Goal: Find specific page/section: Find specific page/section

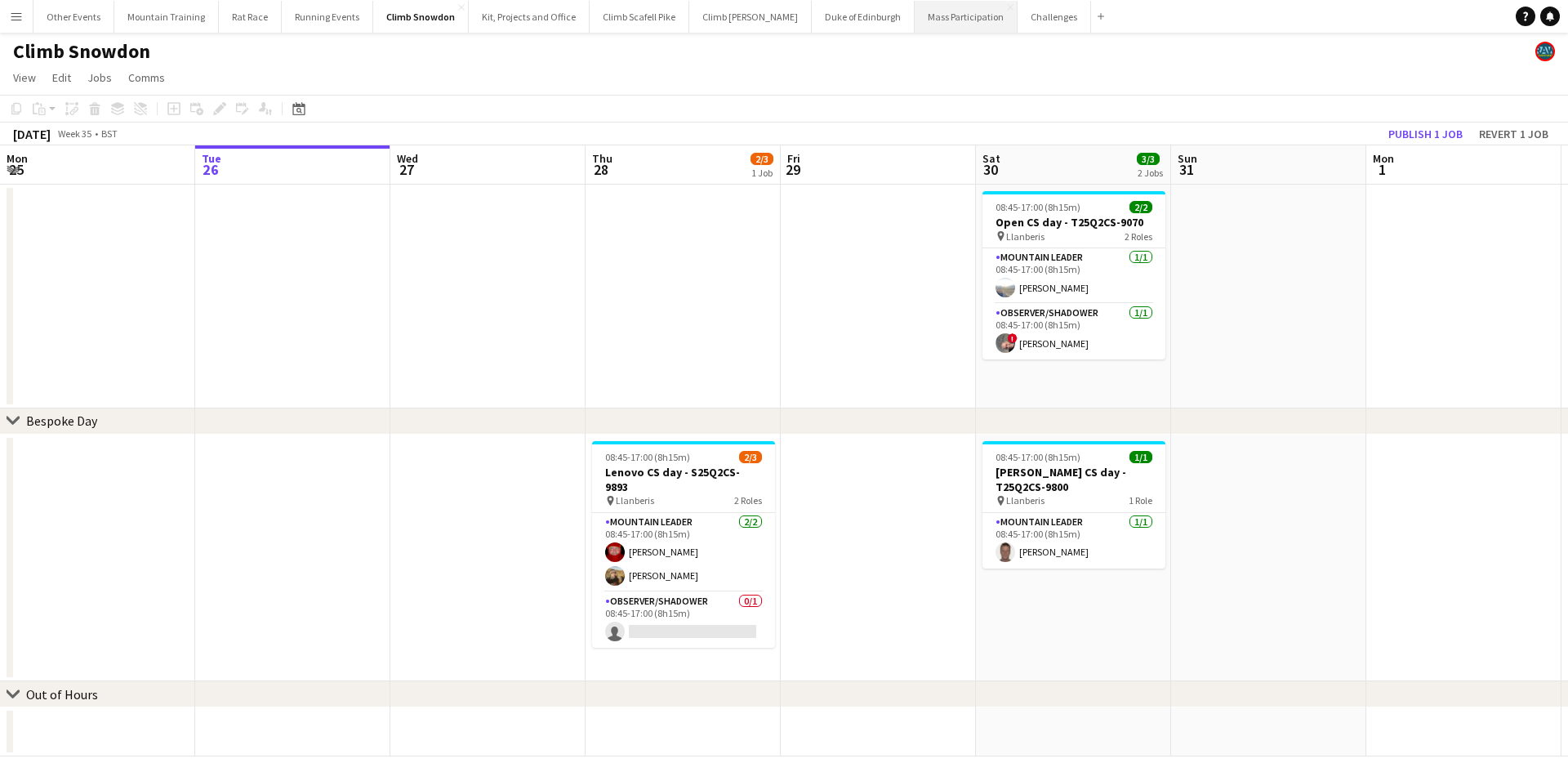
click at [915, 26] on button "Mass Participation Close" at bounding box center [966, 17] width 103 height 32
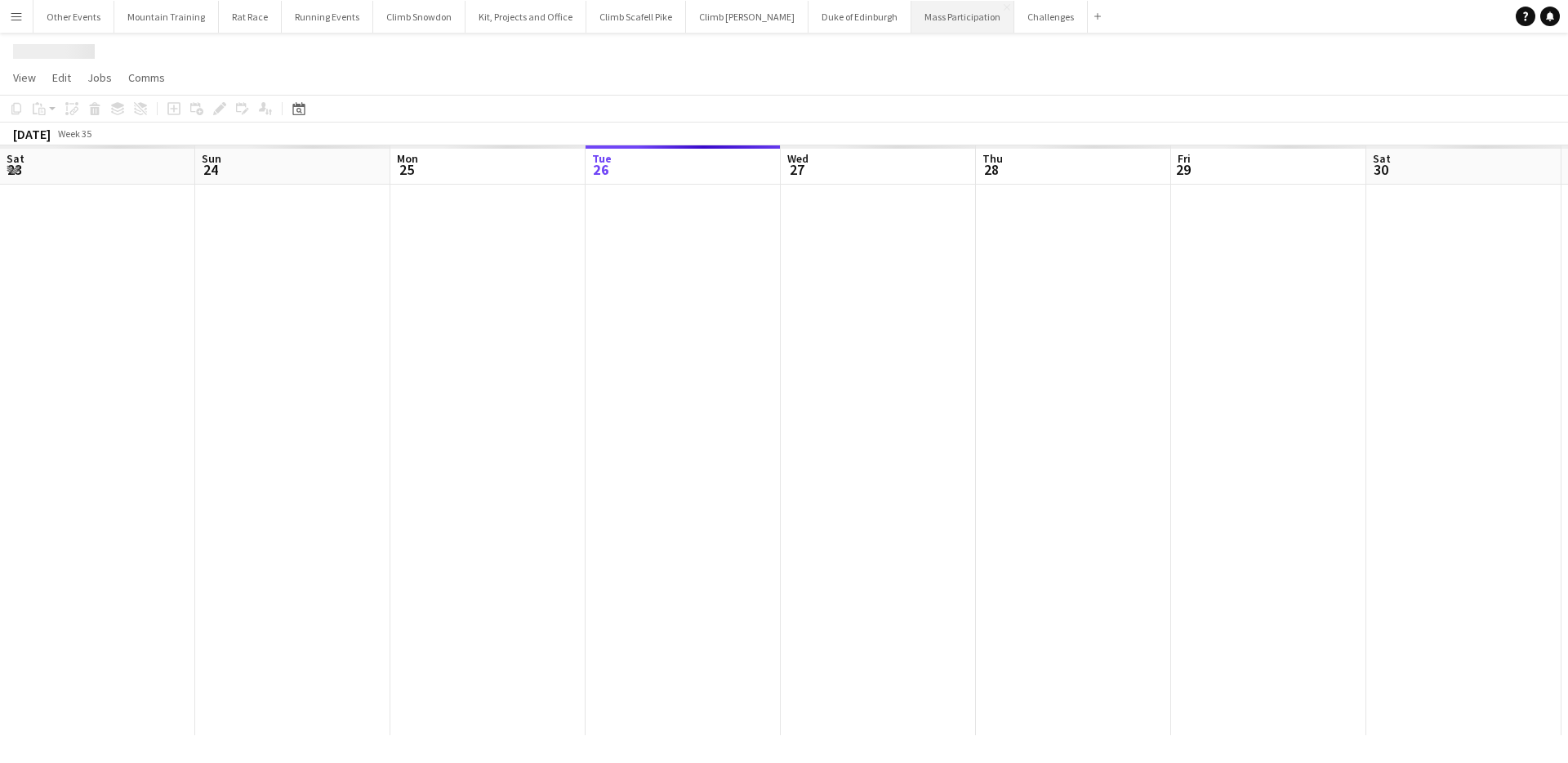
scroll to position [0, 391]
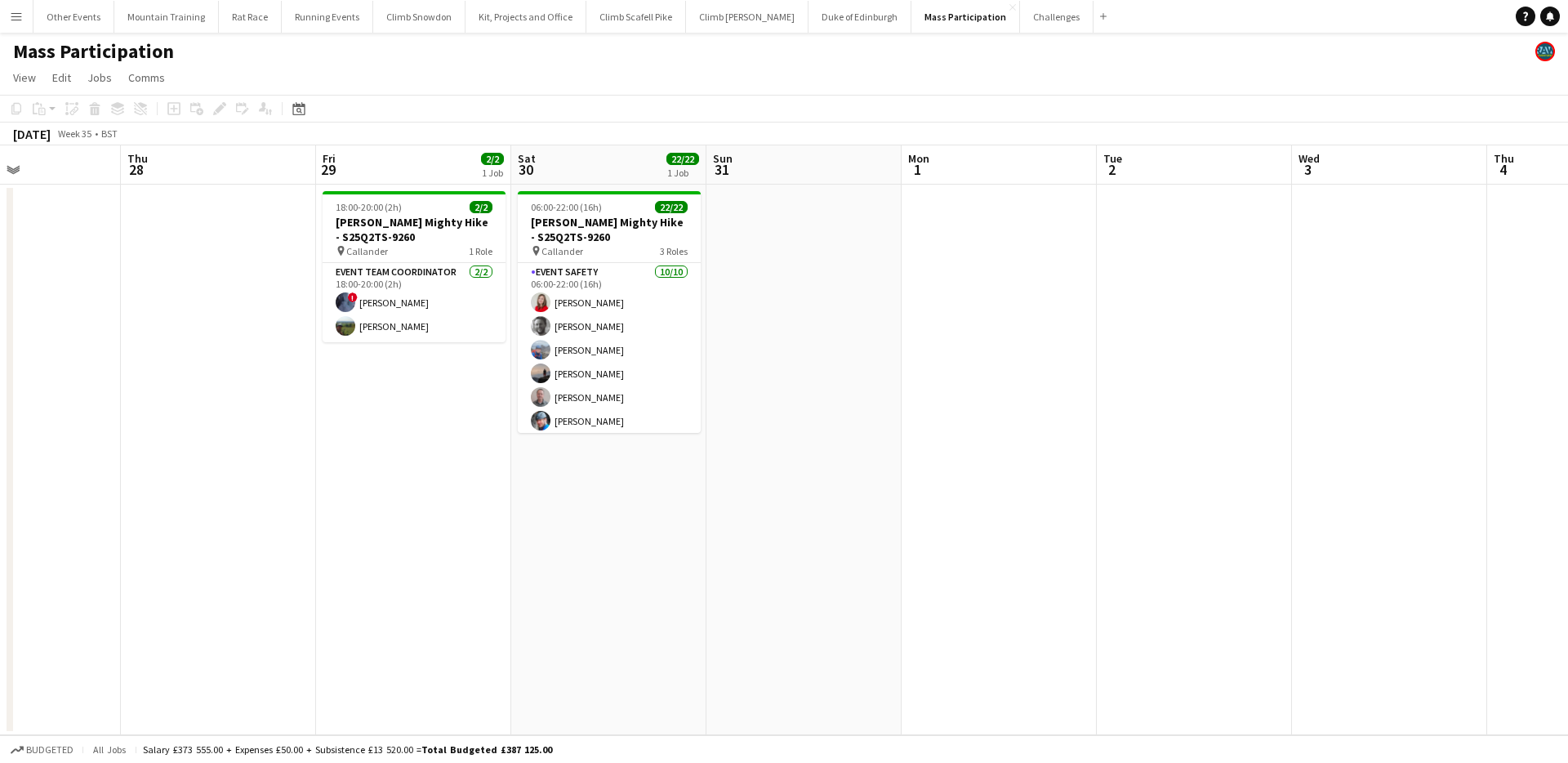
drag, startPoint x: 1375, startPoint y: 260, endPoint x: 520, endPoint y: 219, distance: 856.0
click at [520, 219] on app-calendar-viewport "Mon 25 Tue 26 Wed 27 Thu 28 Fri 29 2/2 1 Job Sat 30 22/22 1 Job Sun 31 Mon 1 Tu…" at bounding box center [784, 440] width 1568 height 589
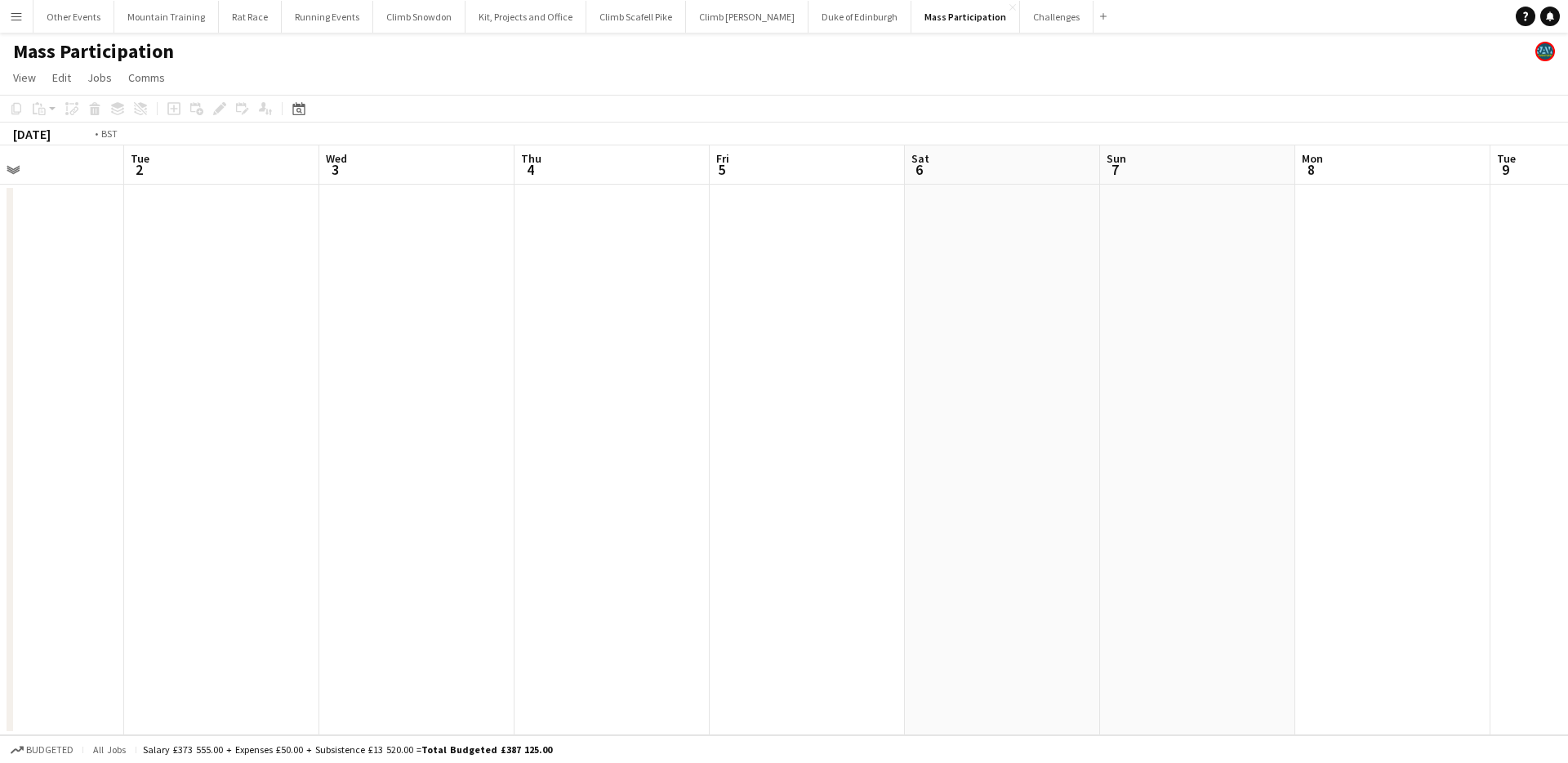
drag, startPoint x: 540, startPoint y: 218, endPoint x: 498, endPoint y: 218, distance: 42.0
click at [498, 218] on app-calendar-viewport "Fri 29 2/2 1 Job Sat 30 22/22 1 Job Sun 31 Mon 1 Tue 2 Wed 3 Thu 4 Fri 5 Sat 6 …" at bounding box center [784, 440] width 1568 height 589
drag, startPoint x: 1106, startPoint y: 243, endPoint x: 558, endPoint y: 217, distance: 548.6
click at [558, 217] on app-calendar-viewport "Fri 29 2/2 1 Job Sat 30 22/22 1 Job Sun 31 Mon 1 Tue 2 Wed 3 Thu 4 Fri 5 Sat 6 …" at bounding box center [784, 440] width 1568 height 589
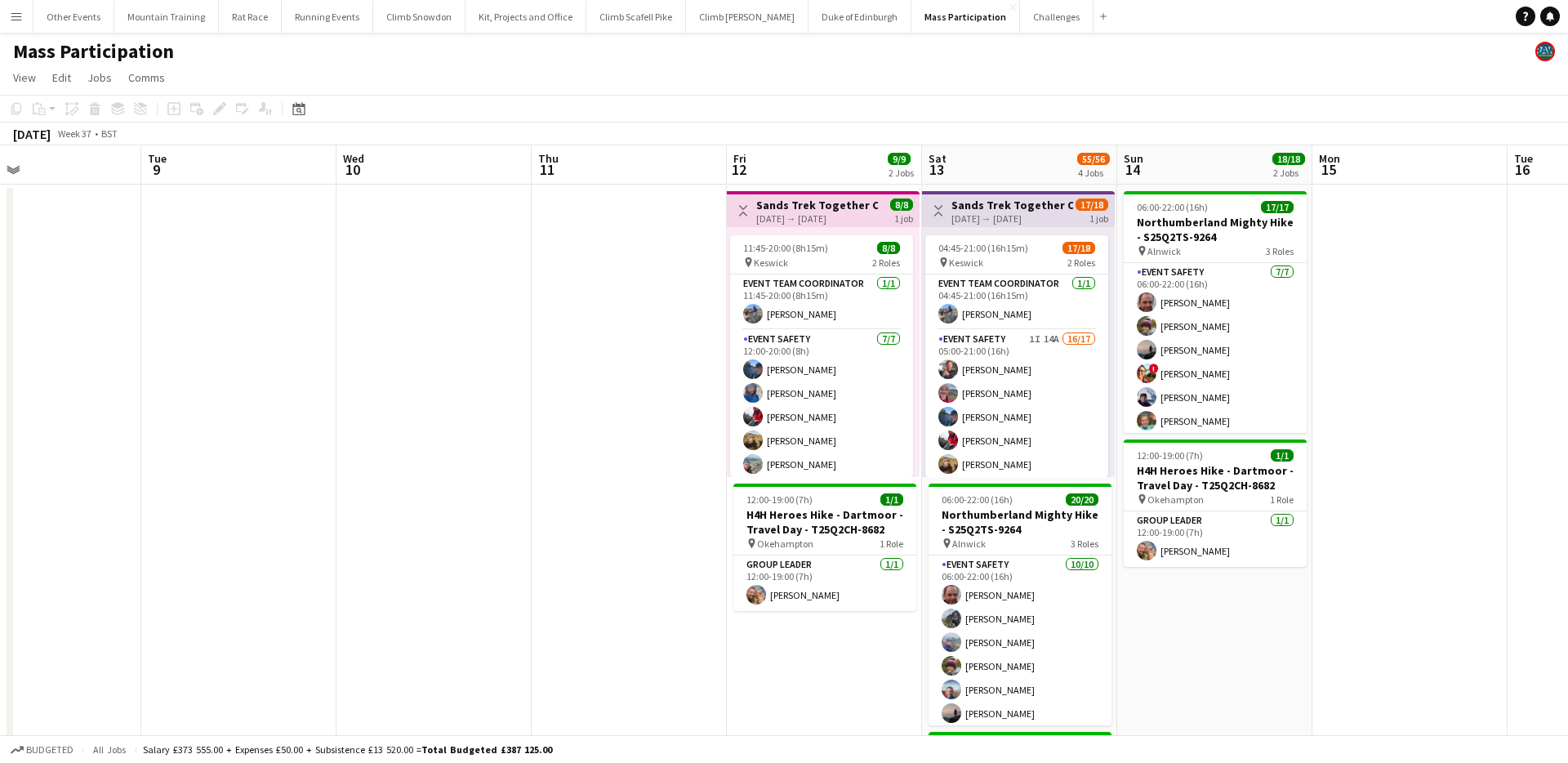
drag, startPoint x: 1151, startPoint y: 250, endPoint x: 422, endPoint y: 238, distance: 729.1
click at [422, 238] on app-calendar-viewport "Fri 5 Sat 6 Sun 7 Mon 8 Tue 9 Wed 10 Thu 11 Fri 12 9/9 2 Jobs Sat 13 55/56 4 Jo…" at bounding box center [784, 700] width 1568 height 1109
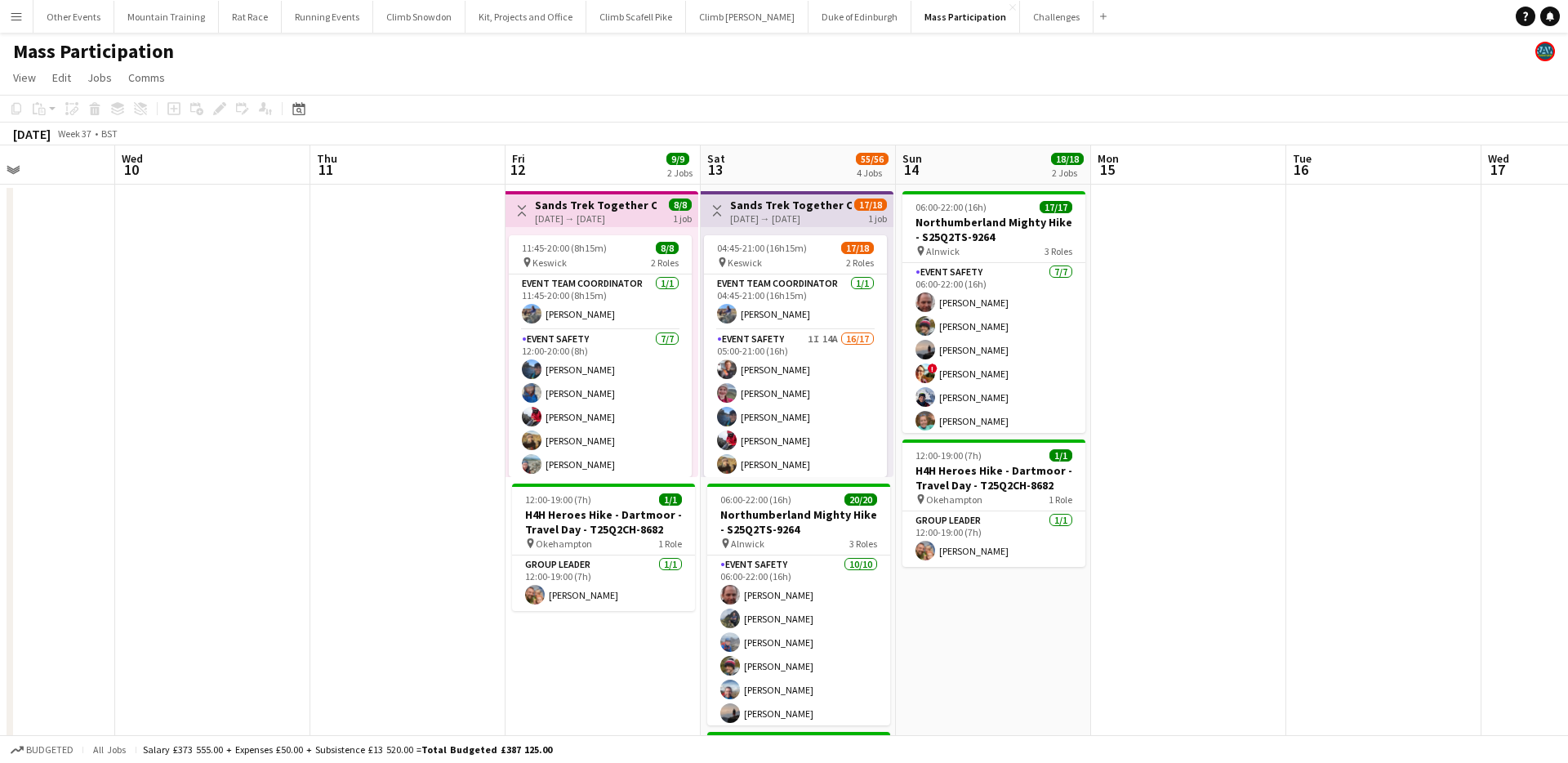
scroll to position [0, 728]
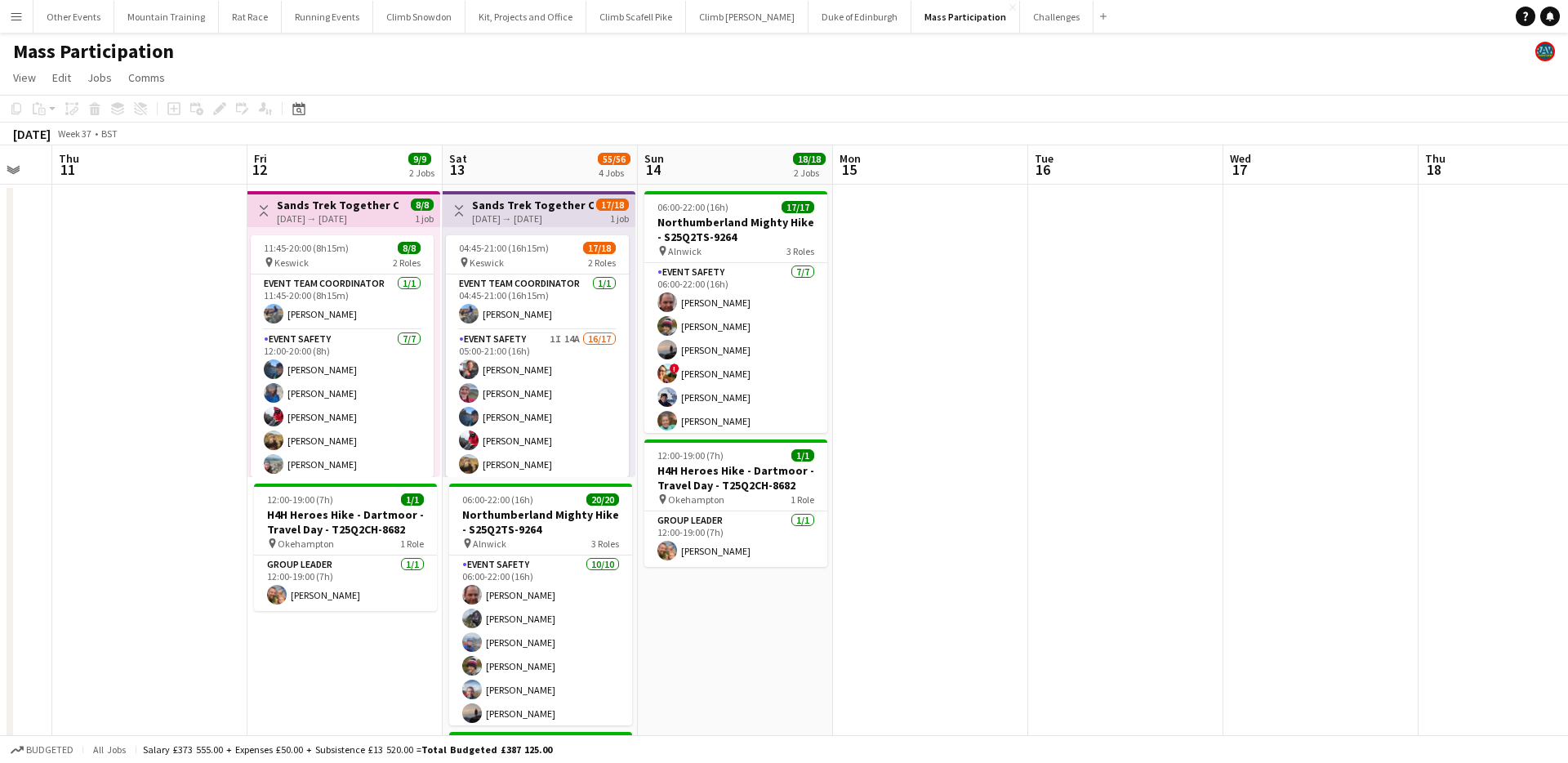
drag, startPoint x: 202, startPoint y: 221, endPoint x: 107, endPoint y: 222, distance: 95.0
click at [107, 222] on app-calendar-viewport "Sun 7 Mon 8 Tue 9 Wed 10 Thu 11 Fri 12 9/9 2 Jobs Sat 13 55/56 4 Jobs Sun 14 18…" at bounding box center [784, 700] width 1568 height 1109
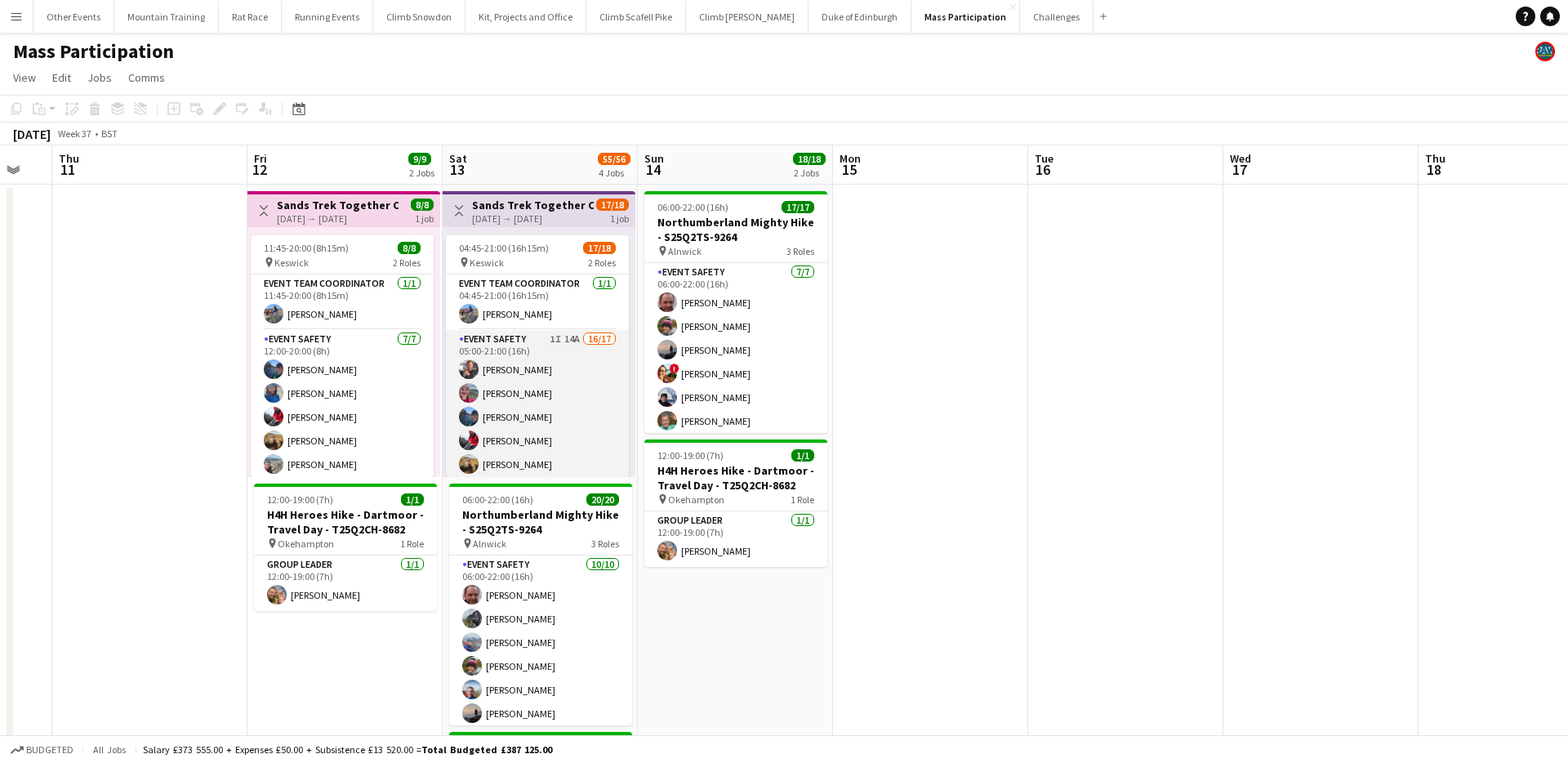
click at [535, 355] on app-card-role "Event Safety 1I 14A 16/17 05:00-21:00 (16h) [PERSON_NAME] [PERSON_NAME] [PERSON…" at bounding box center [537, 547] width 183 height 434
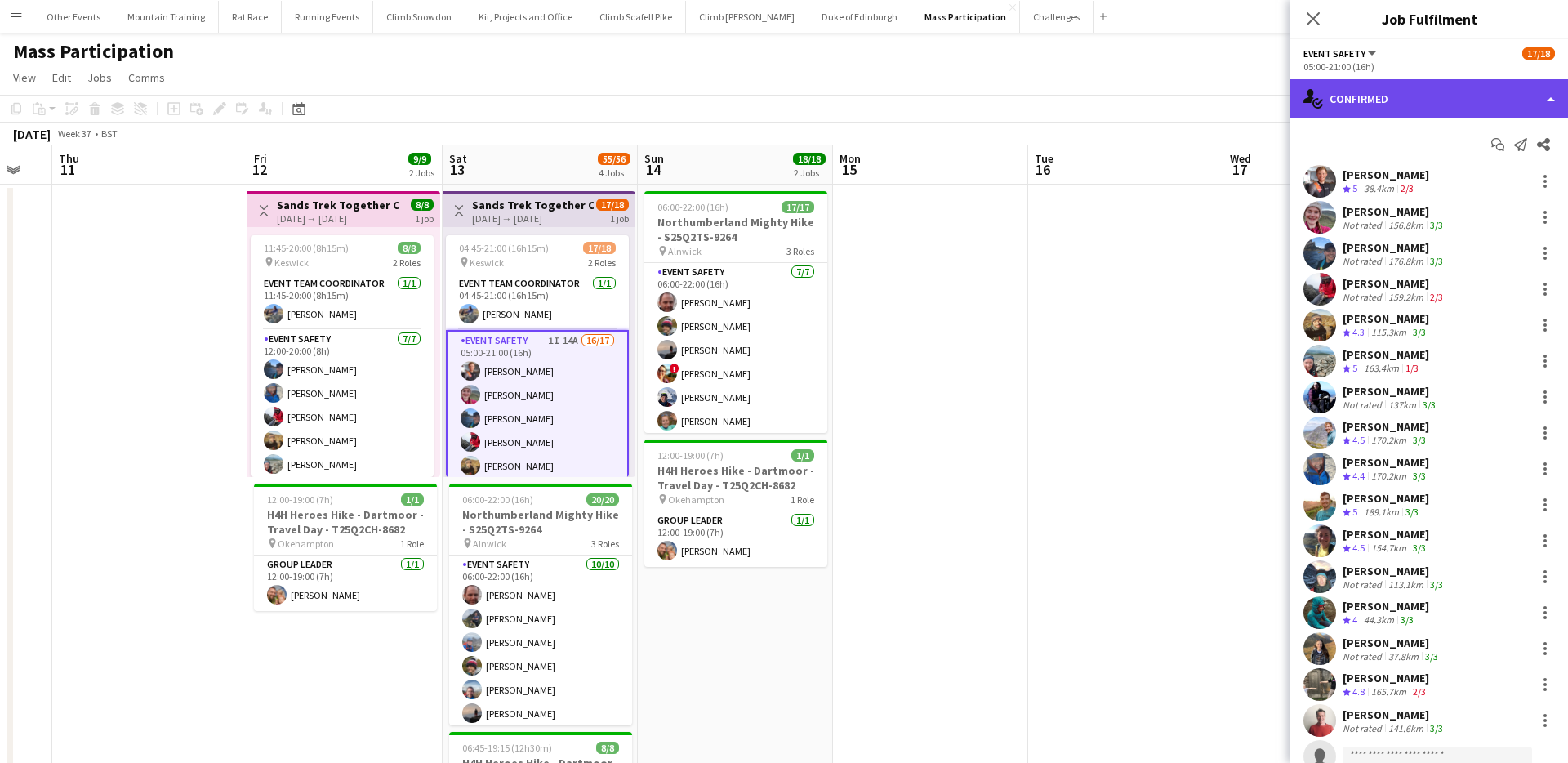
click at [1393, 91] on div "single-neutral-actions-check-2 Confirmed" at bounding box center [1429, 99] width 278 height 39
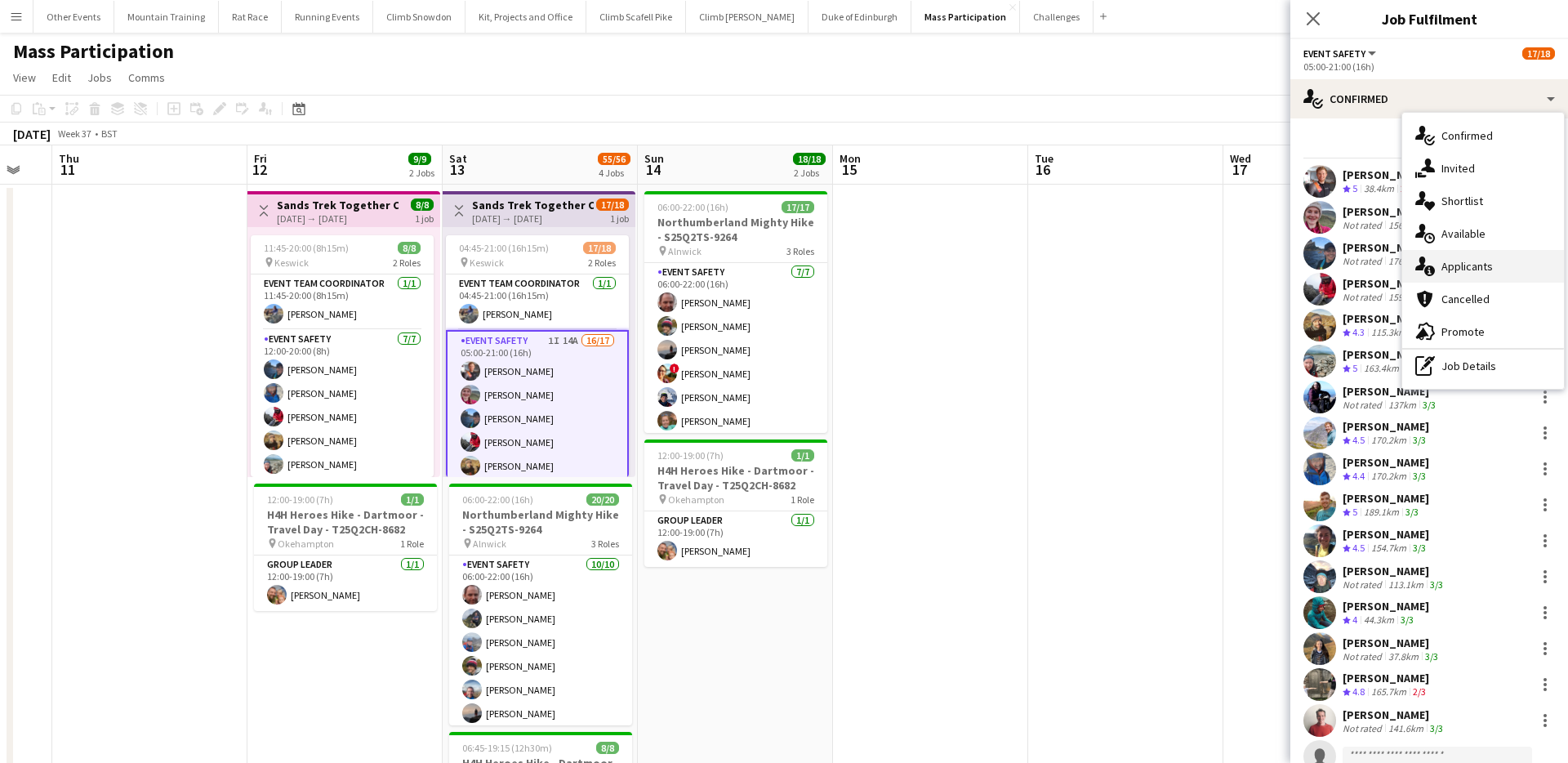
click at [1478, 257] on div "single-neutral-actions-information Applicants" at bounding box center [1483, 265] width 162 height 33
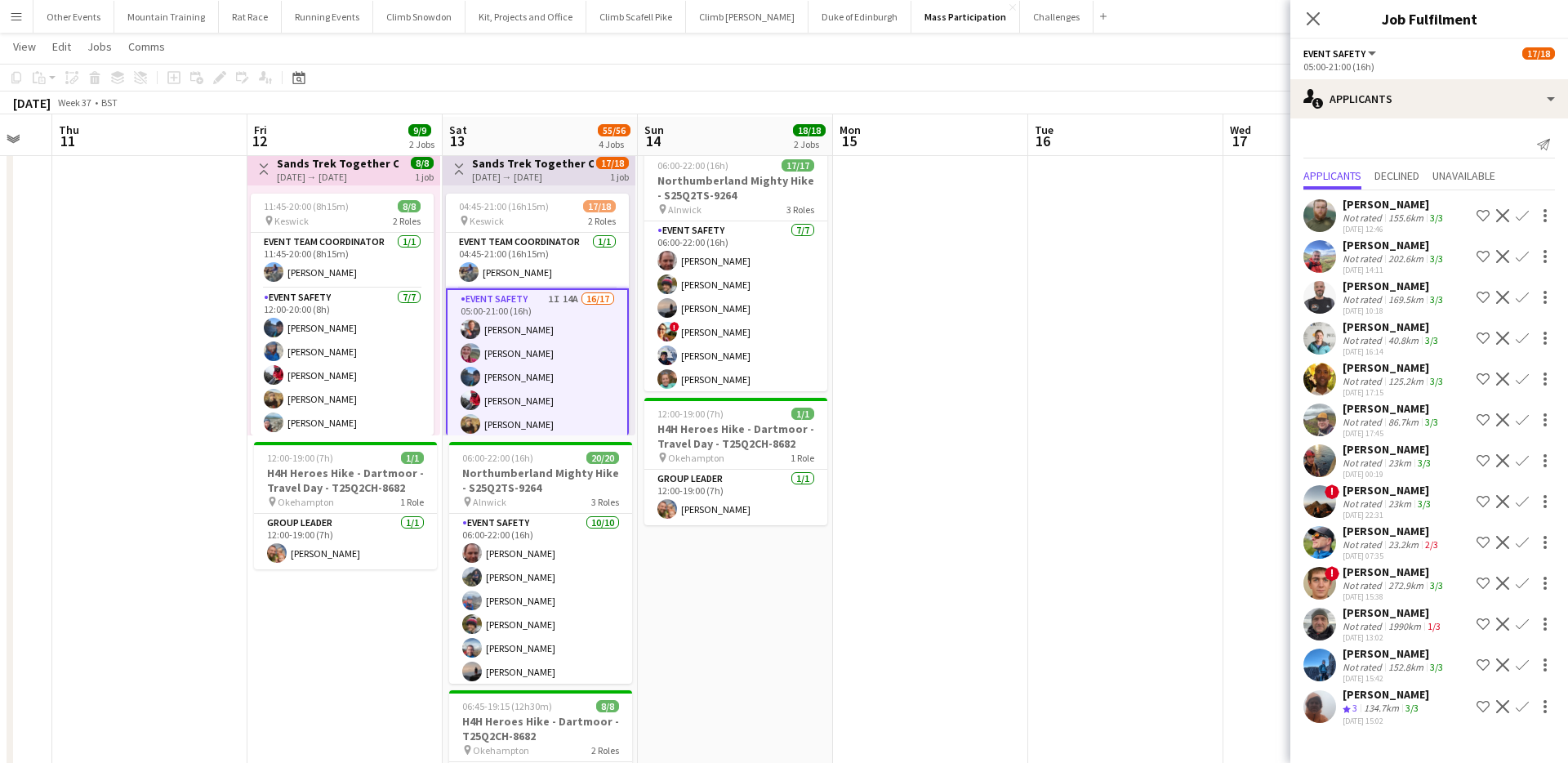
scroll to position [0, 0]
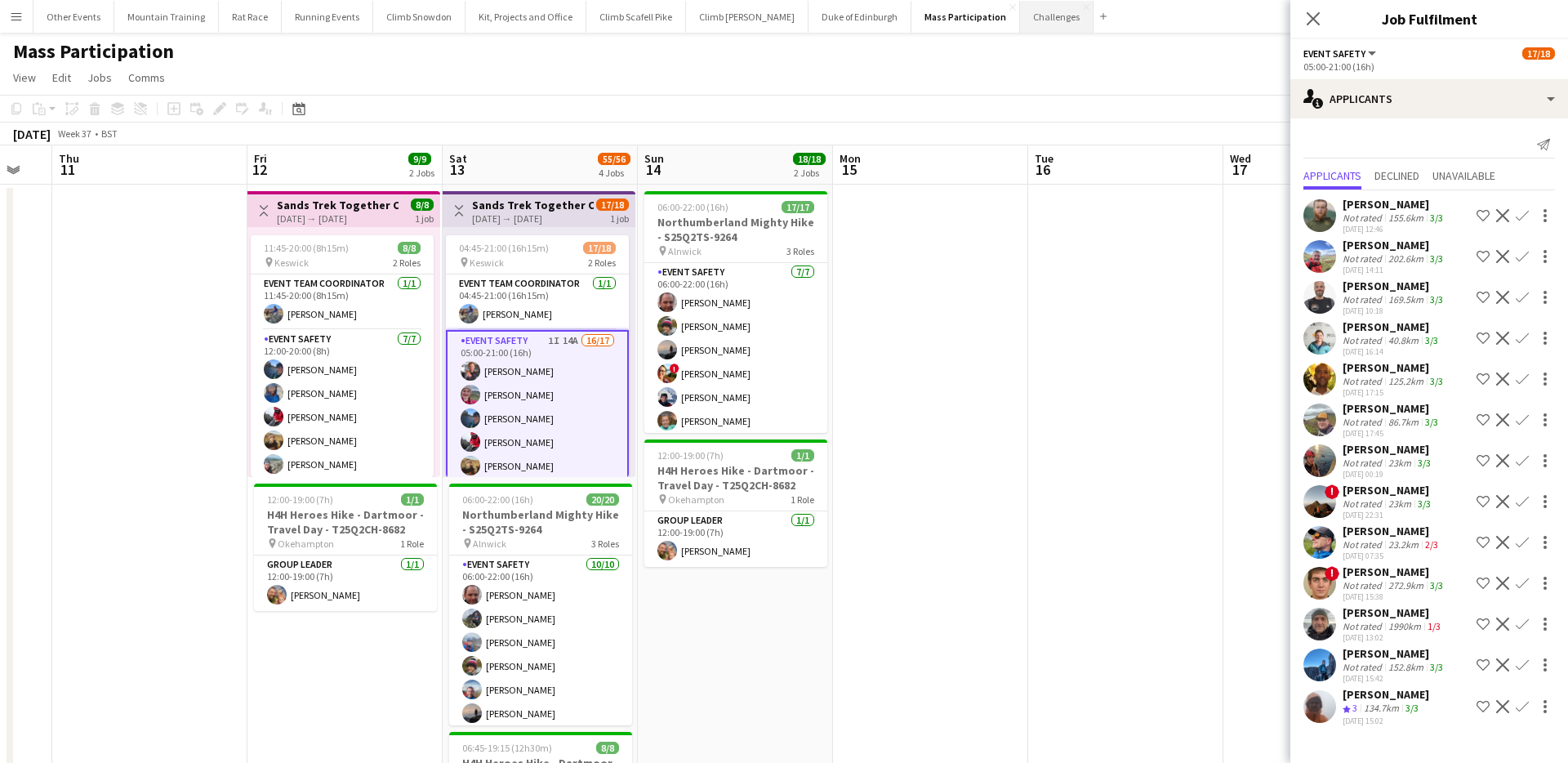
click at [1020, 20] on button "Challenges Close" at bounding box center [1057, 17] width 73 height 32
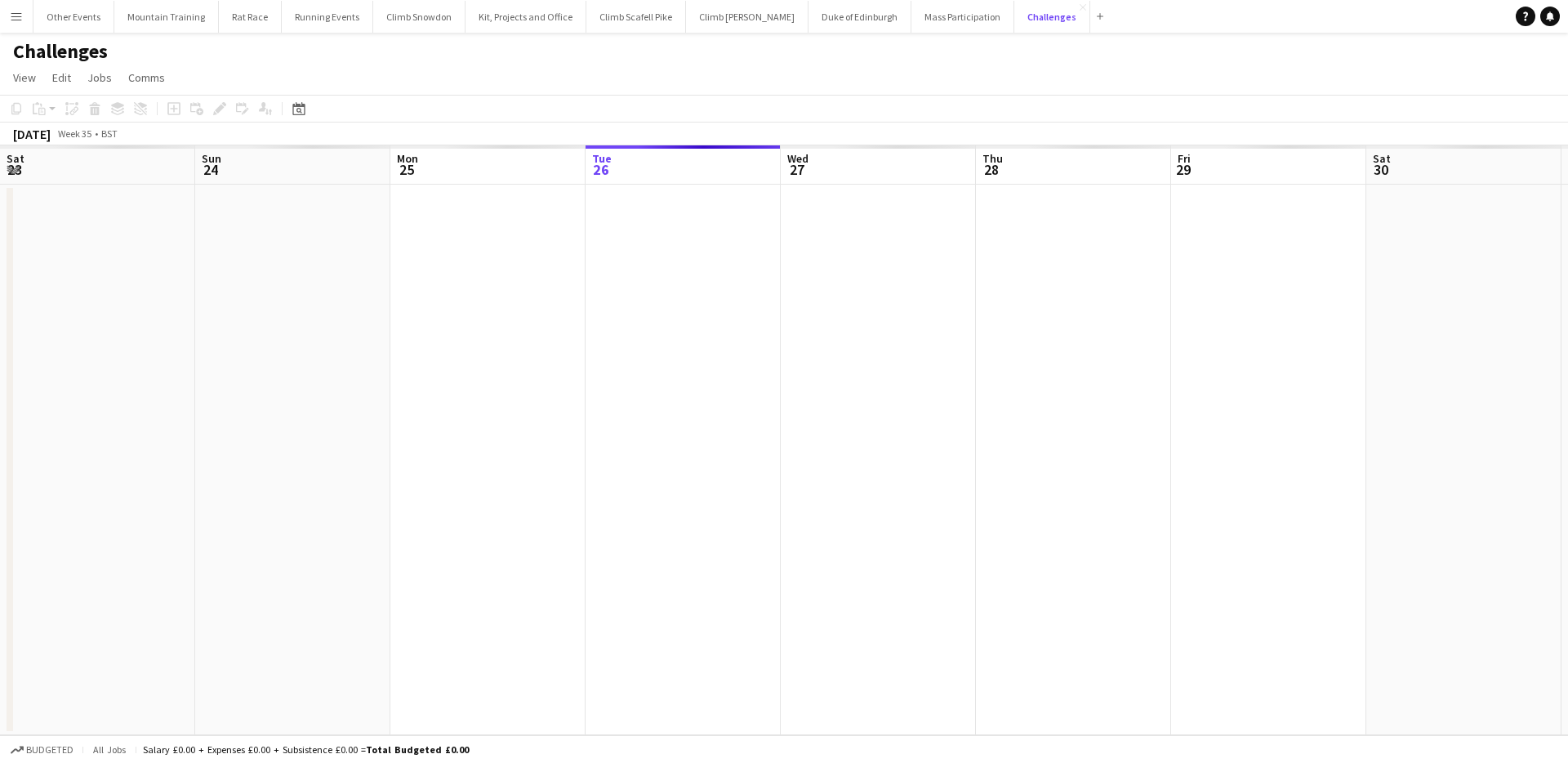
scroll to position [0, 391]
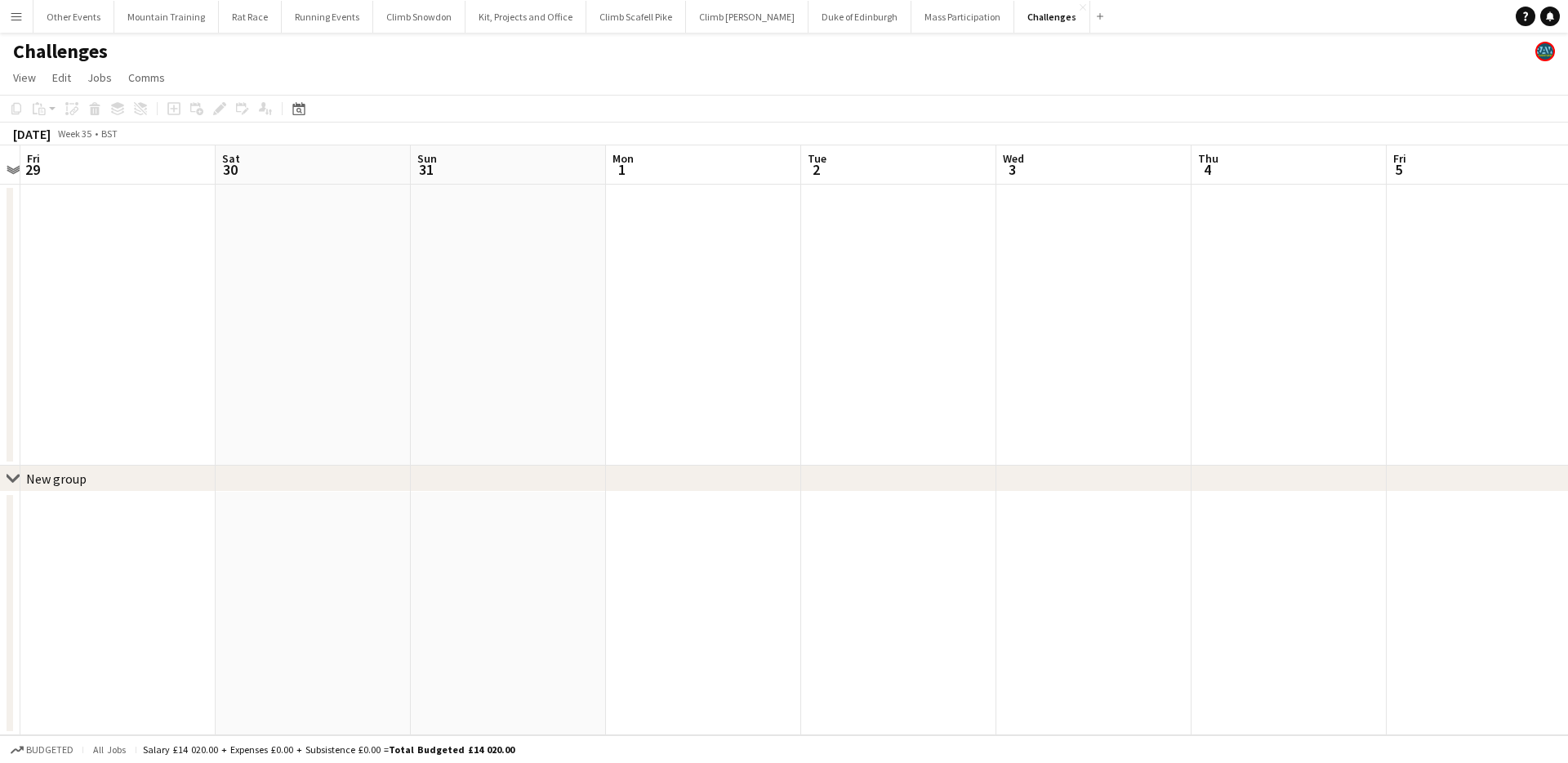
drag, startPoint x: 1152, startPoint y: 327, endPoint x: 810, endPoint y: 276, distance: 345.8
click at [354, 275] on app-calendar-viewport "Mon 25 Tue 26 Wed 27 Thu 28 Fri 29 Sat 30 Sun 31 Mon 1 Tue 2 Wed 3 Thu 4 Fri 5 …" at bounding box center [784, 440] width 1568 height 589
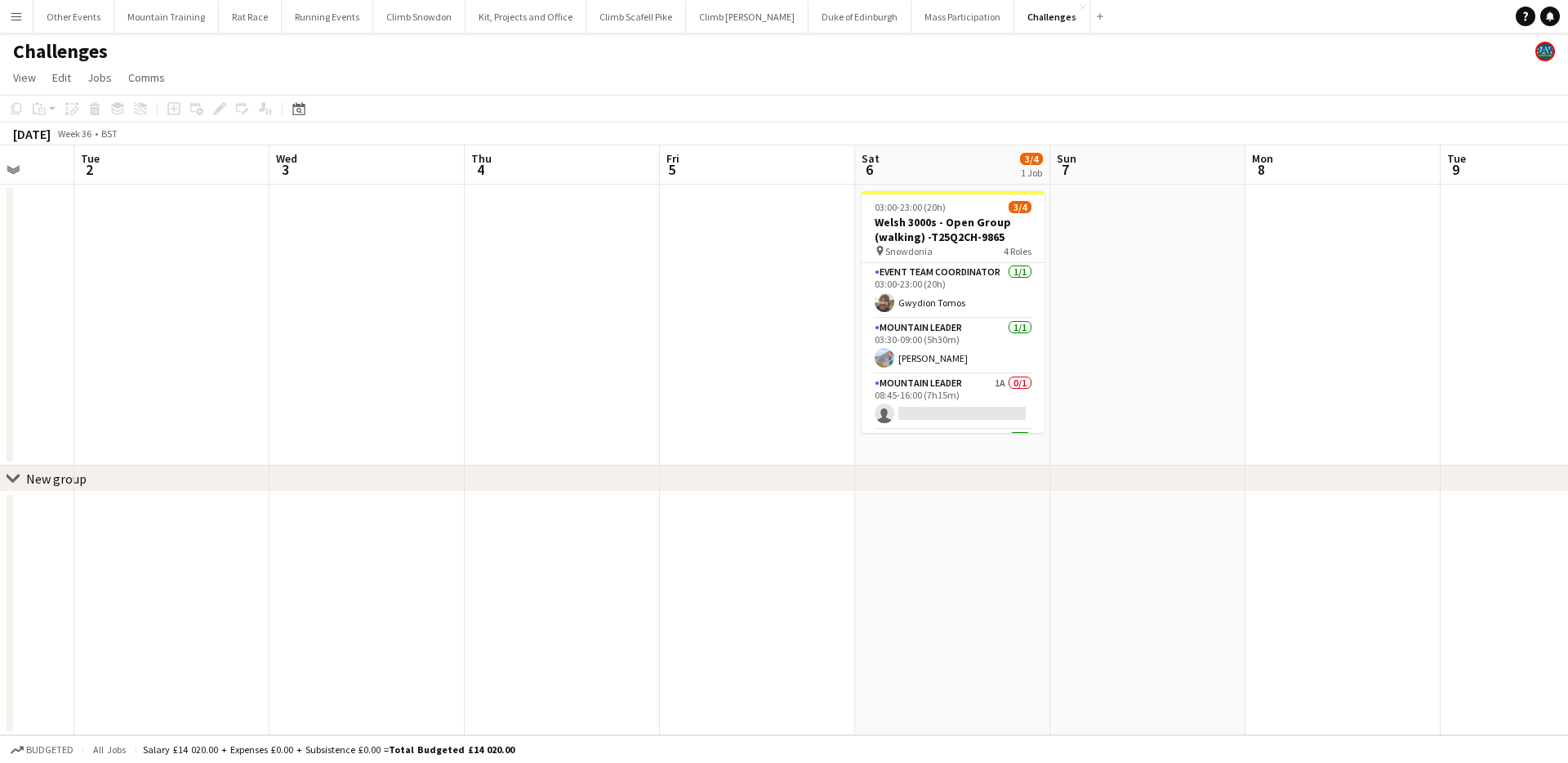
drag, startPoint x: 1147, startPoint y: 266, endPoint x: 652, endPoint y: 242, distance: 495.6
click at [459, 244] on app-calendar-viewport "Fri 29 Sat 30 Sun 31 Mon 1 Tue 2 Wed 3 Thu 4 Fri 5 Sat 6 3/4 1 Job Sun 7 Mon 8 …" at bounding box center [784, 440] width 1568 height 589
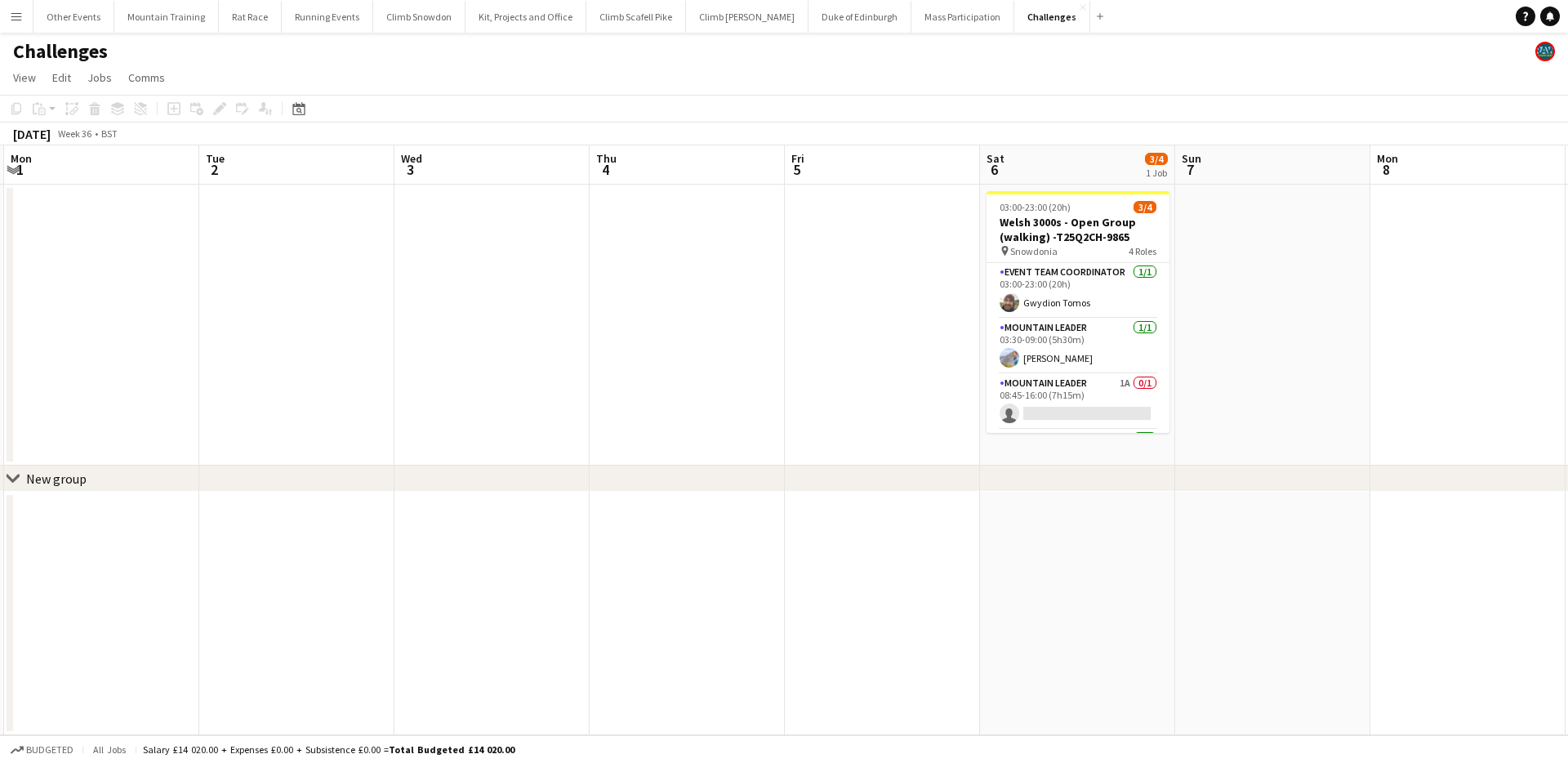
scroll to position [0, 604]
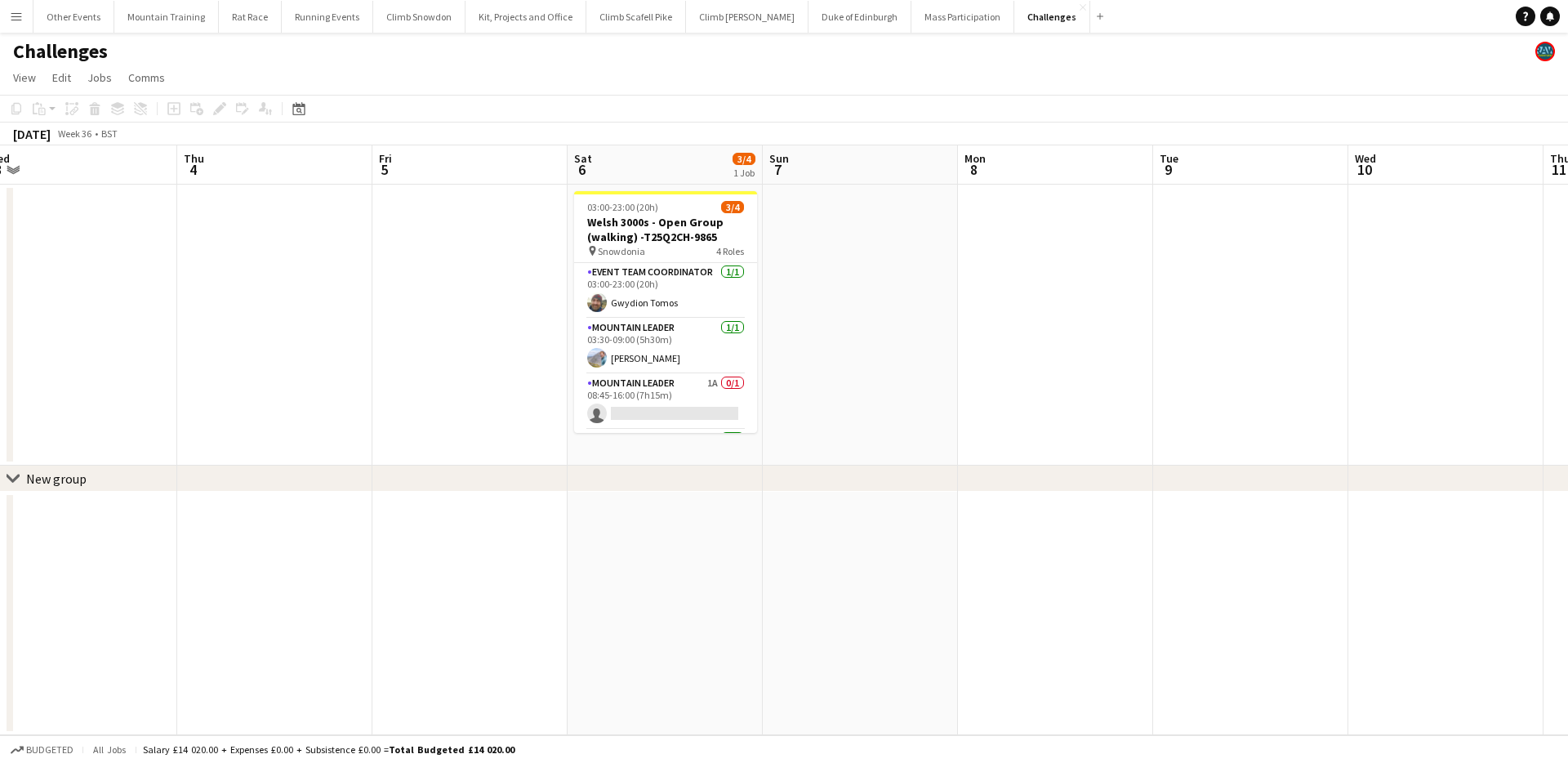
drag, startPoint x: 774, startPoint y: 236, endPoint x: 487, endPoint y: 238, distance: 287.0
click at [487, 238] on app-calendar-viewport "Sun 31 Mon 1 Tue 2 Wed 3 Thu 4 Fri 5 Sat 6 3/4 1 Job Sun 7 Mon 8 Tue 9 Wed 10 T…" at bounding box center [784, 440] width 1568 height 589
click at [665, 339] on app-card-role "Mountain Leader 1A 0/1 08:45-16:00 (7h15m) single-neutral-actions" at bounding box center [665, 349] width 183 height 56
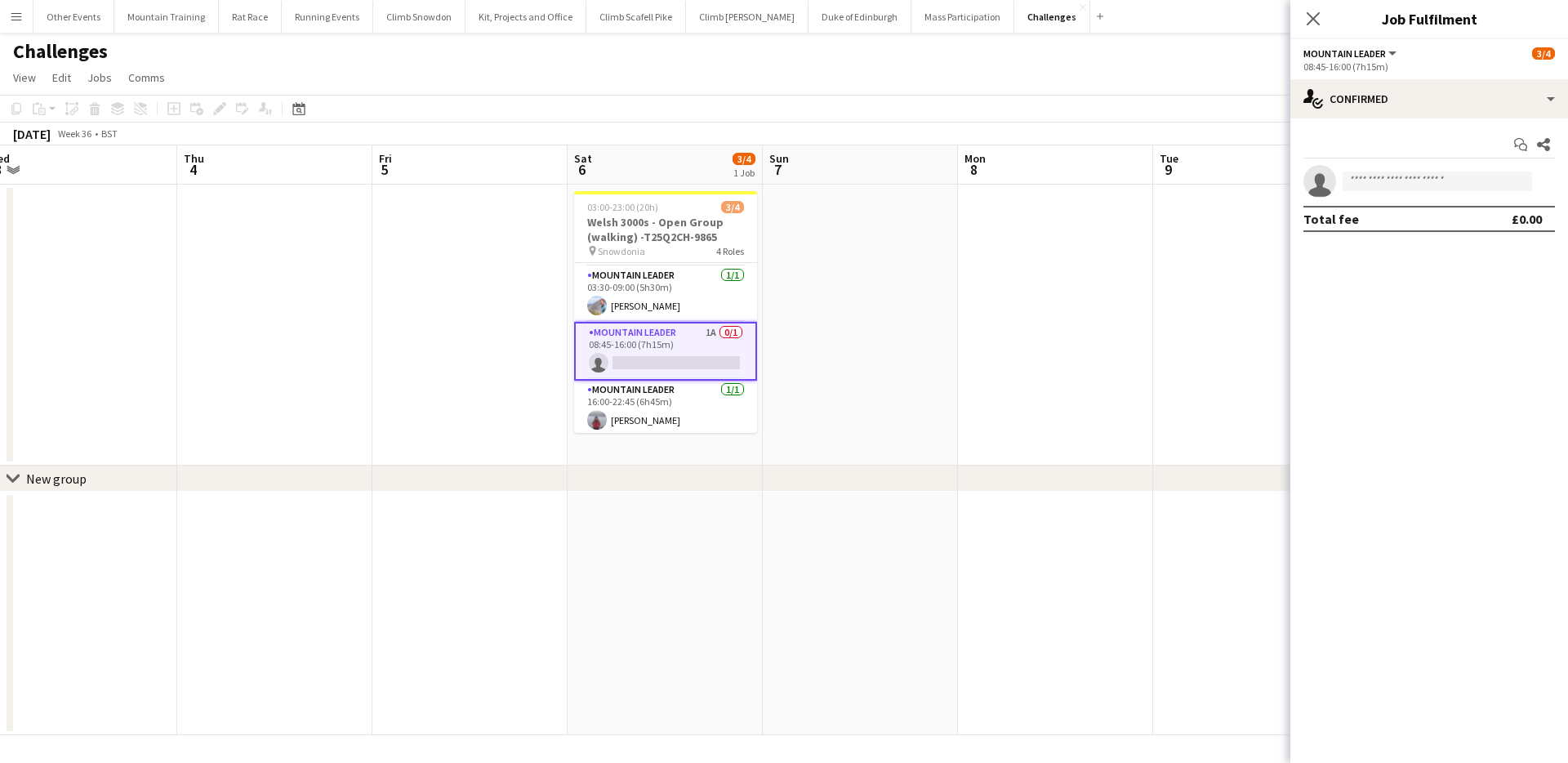
click at [1391, 129] on div "Start chat Share single-neutral-actions Total fee £0.00" at bounding box center [1429, 182] width 278 height 127
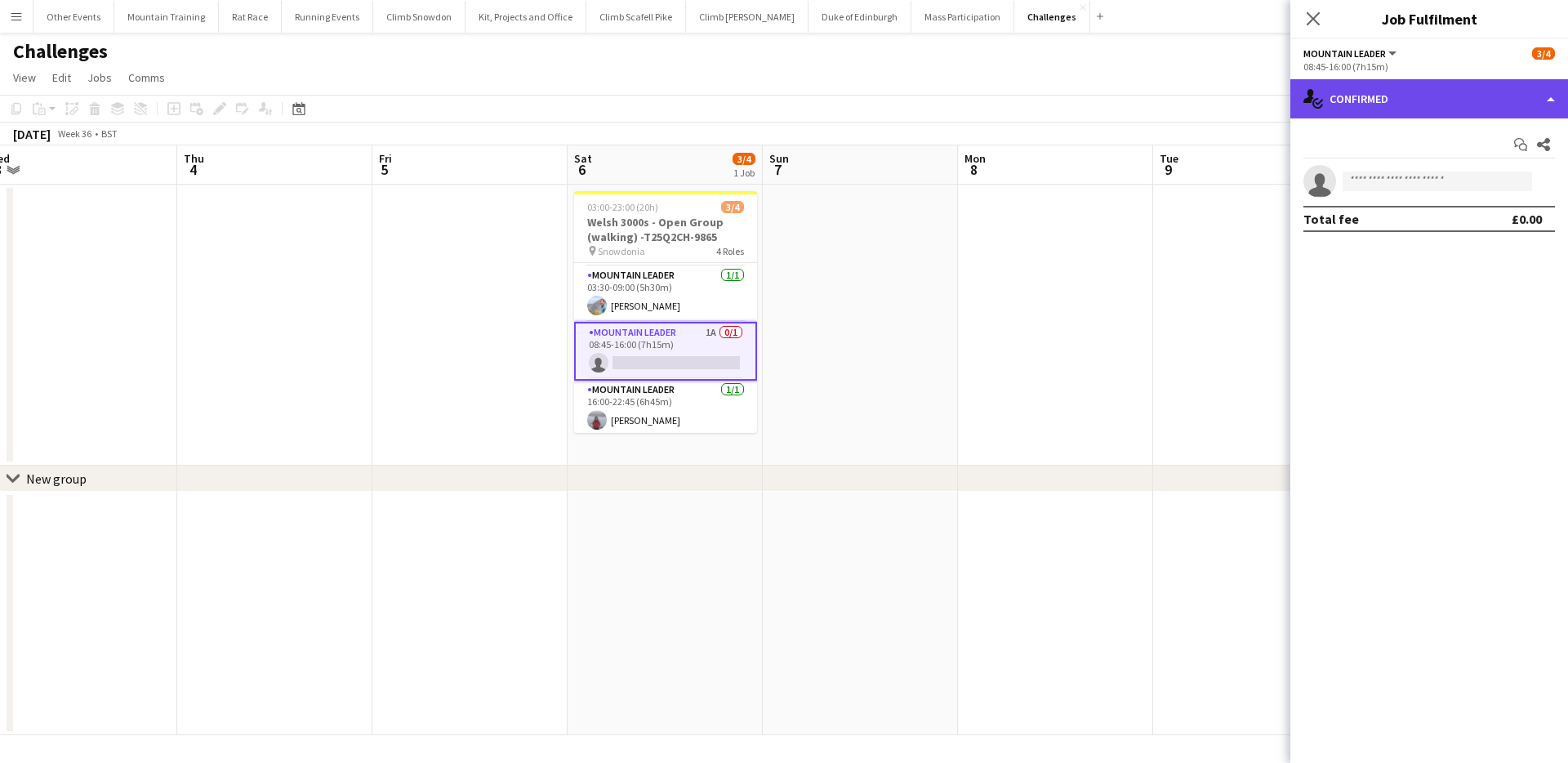
click at [1399, 106] on div "single-neutral-actions-check-2 Confirmed" at bounding box center [1429, 99] width 278 height 39
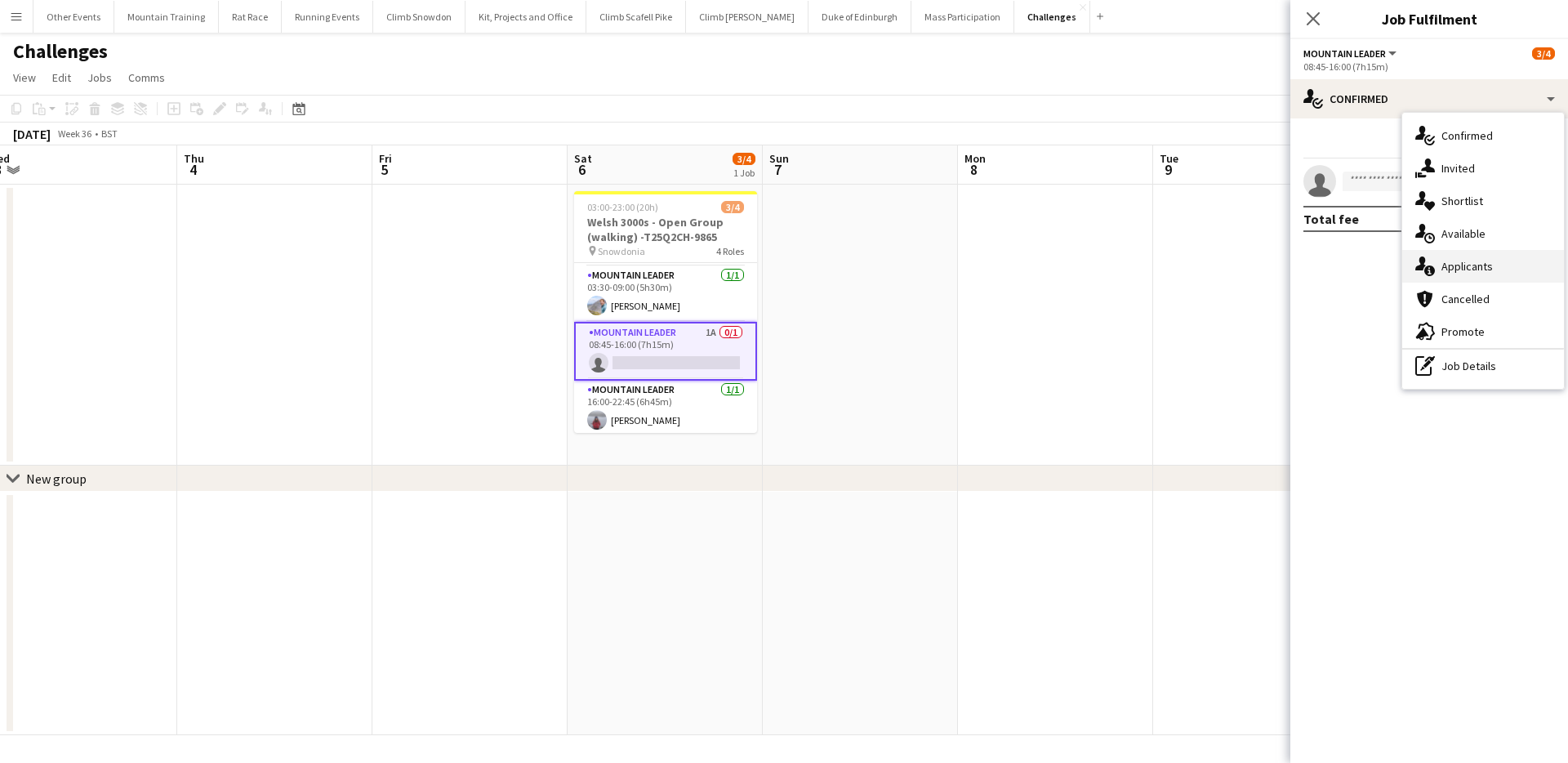
click at [1473, 250] on div "single-neutral-actions-information Applicants" at bounding box center [1483, 265] width 162 height 33
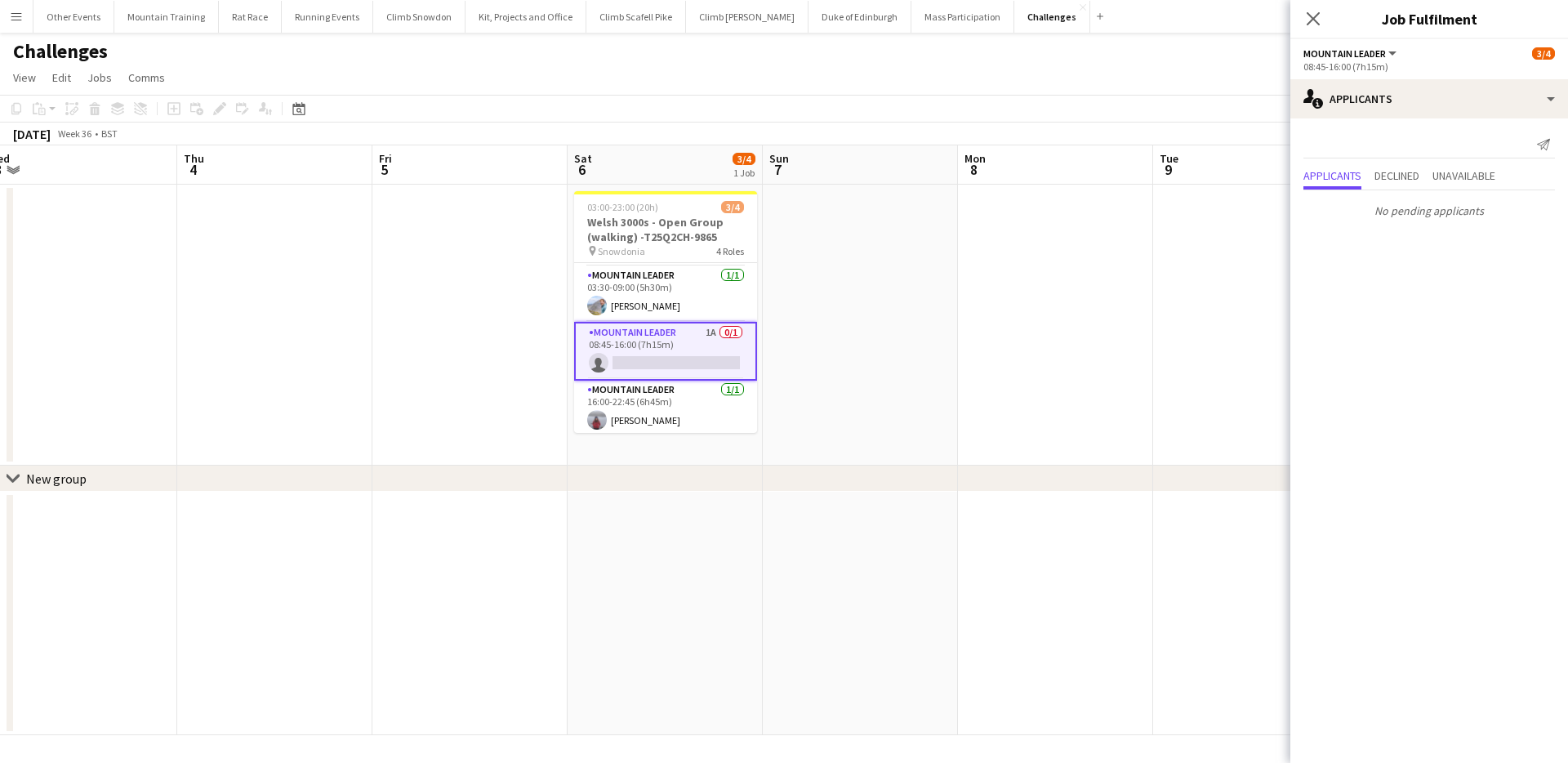
scroll to position [0, 609]
click at [912, 20] on button "Mass Participation Close" at bounding box center [963, 17] width 103 height 32
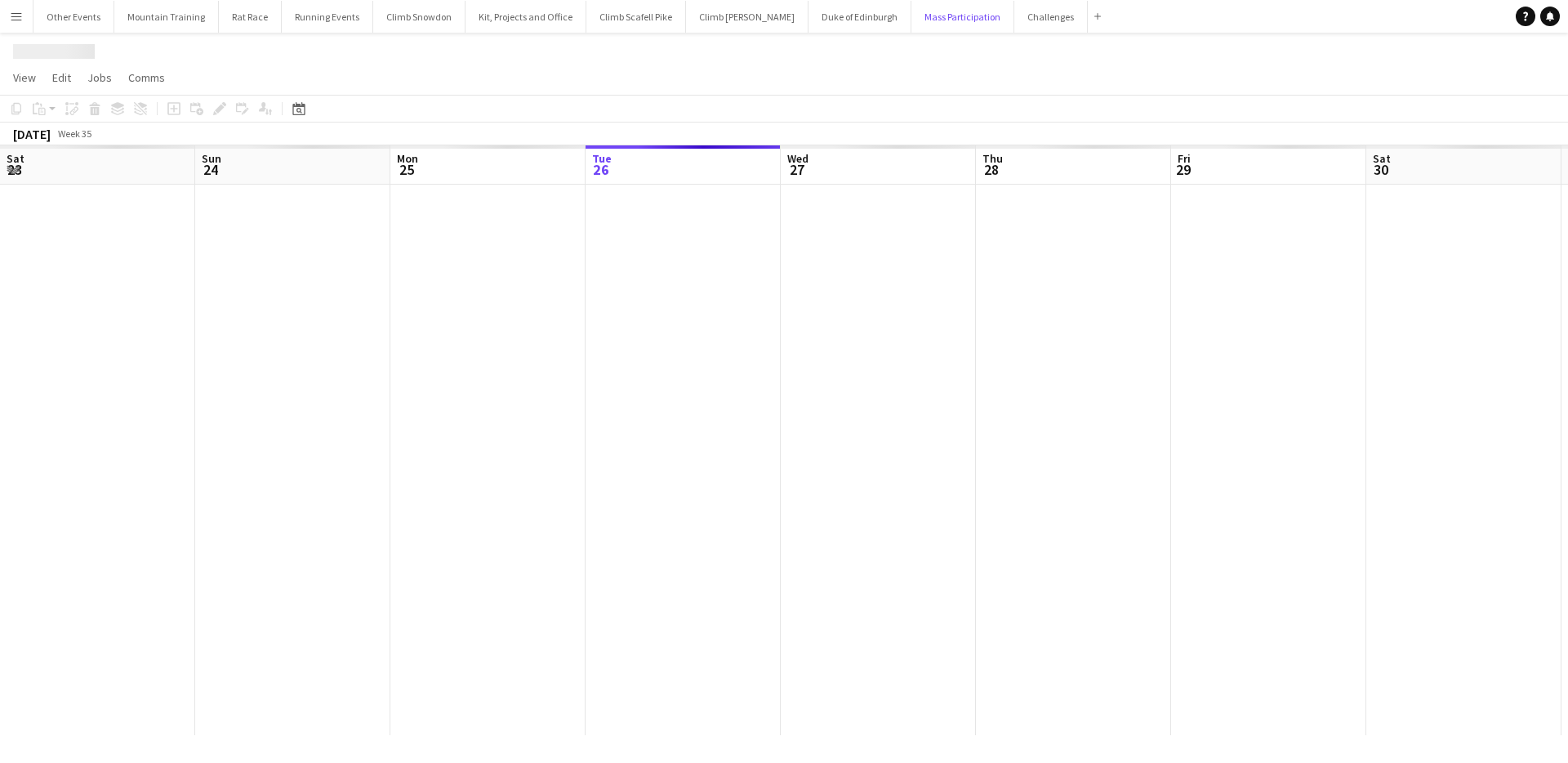
scroll to position [0, 391]
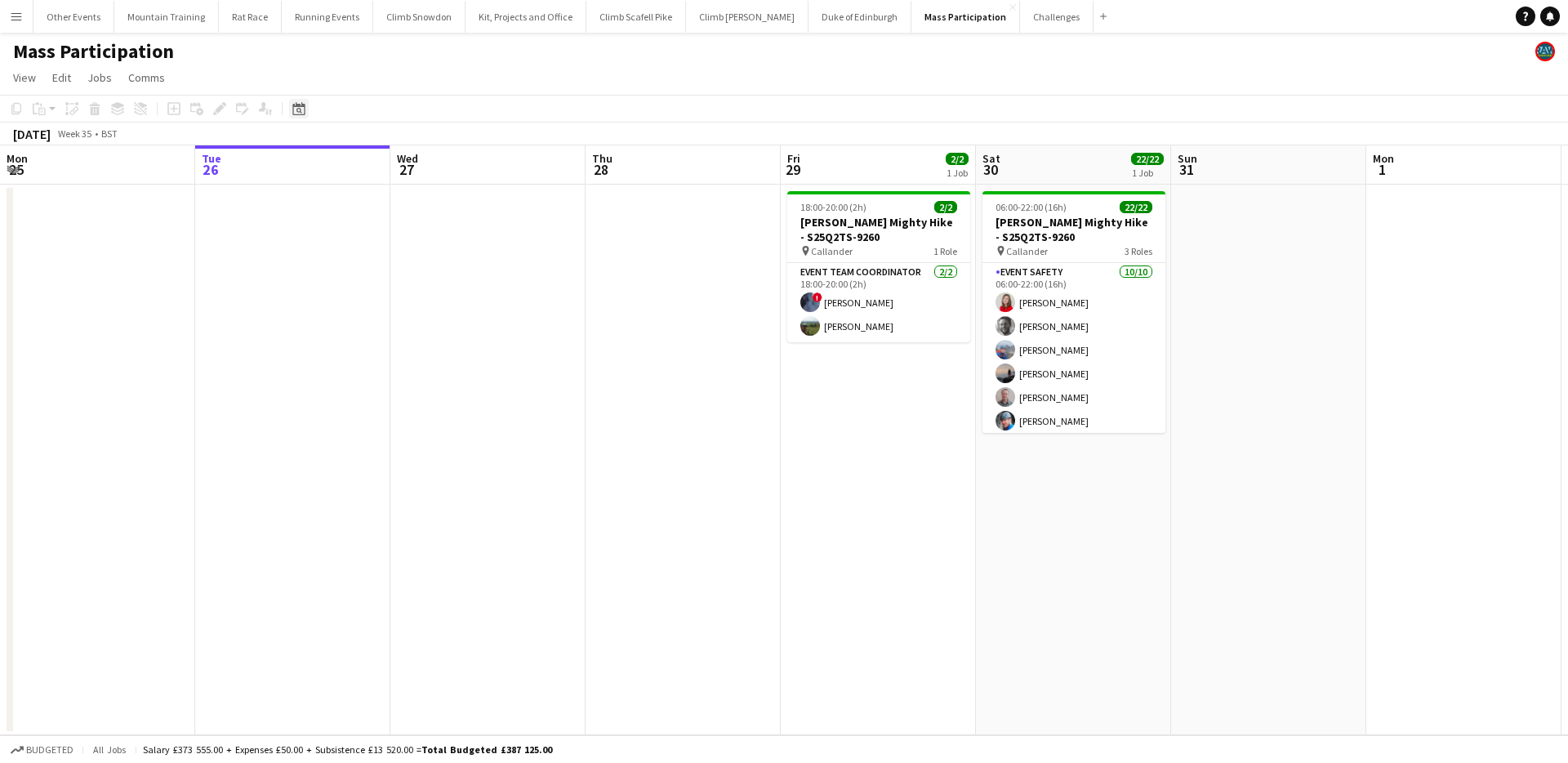
click at [305, 113] on icon at bounding box center [298, 109] width 13 height 13
click at [426, 166] on span "Next month" at bounding box center [431, 164] width 33 height 33
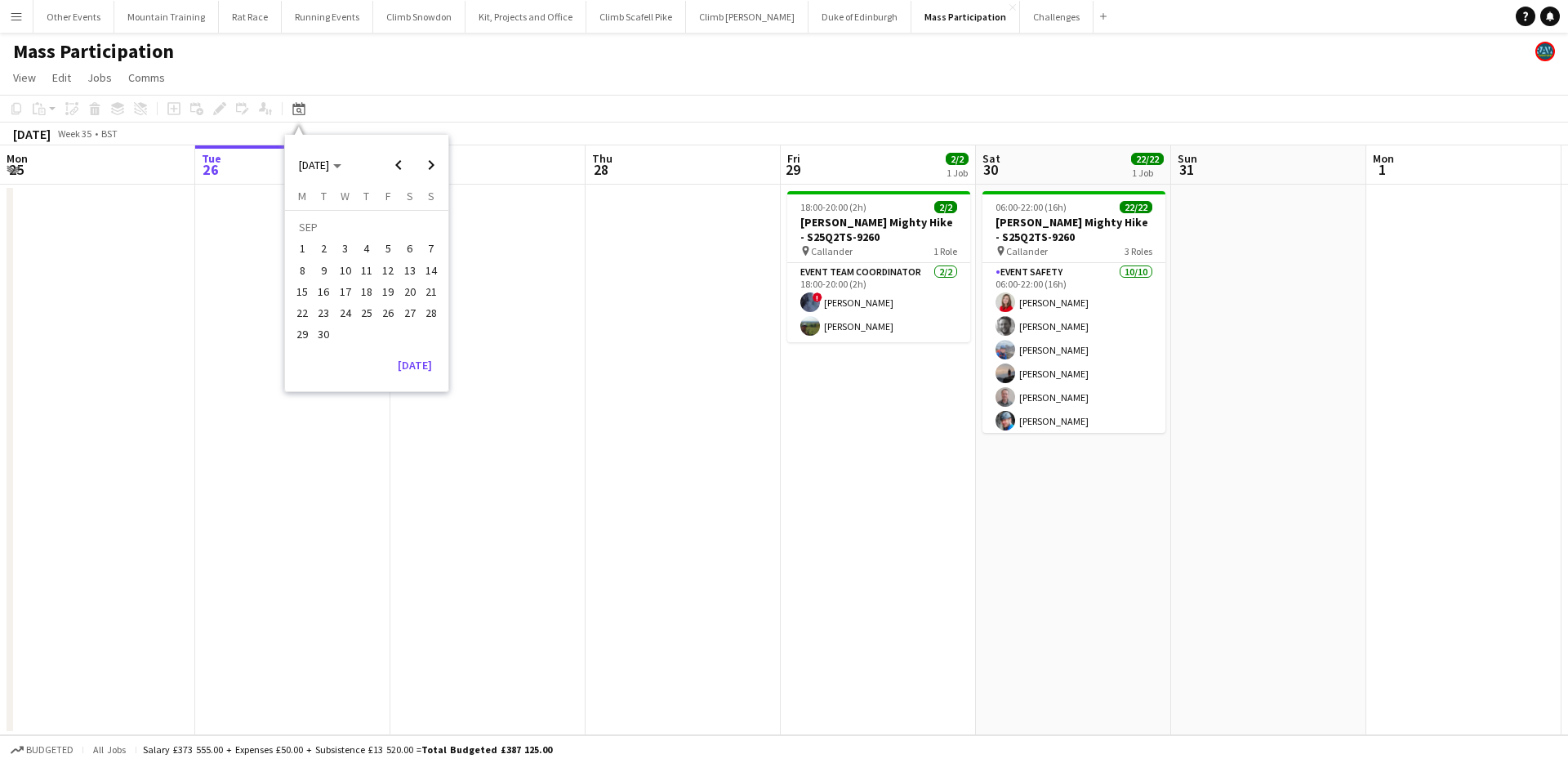
click at [415, 314] on span "27" at bounding box center [409, 312] width 19 height 19
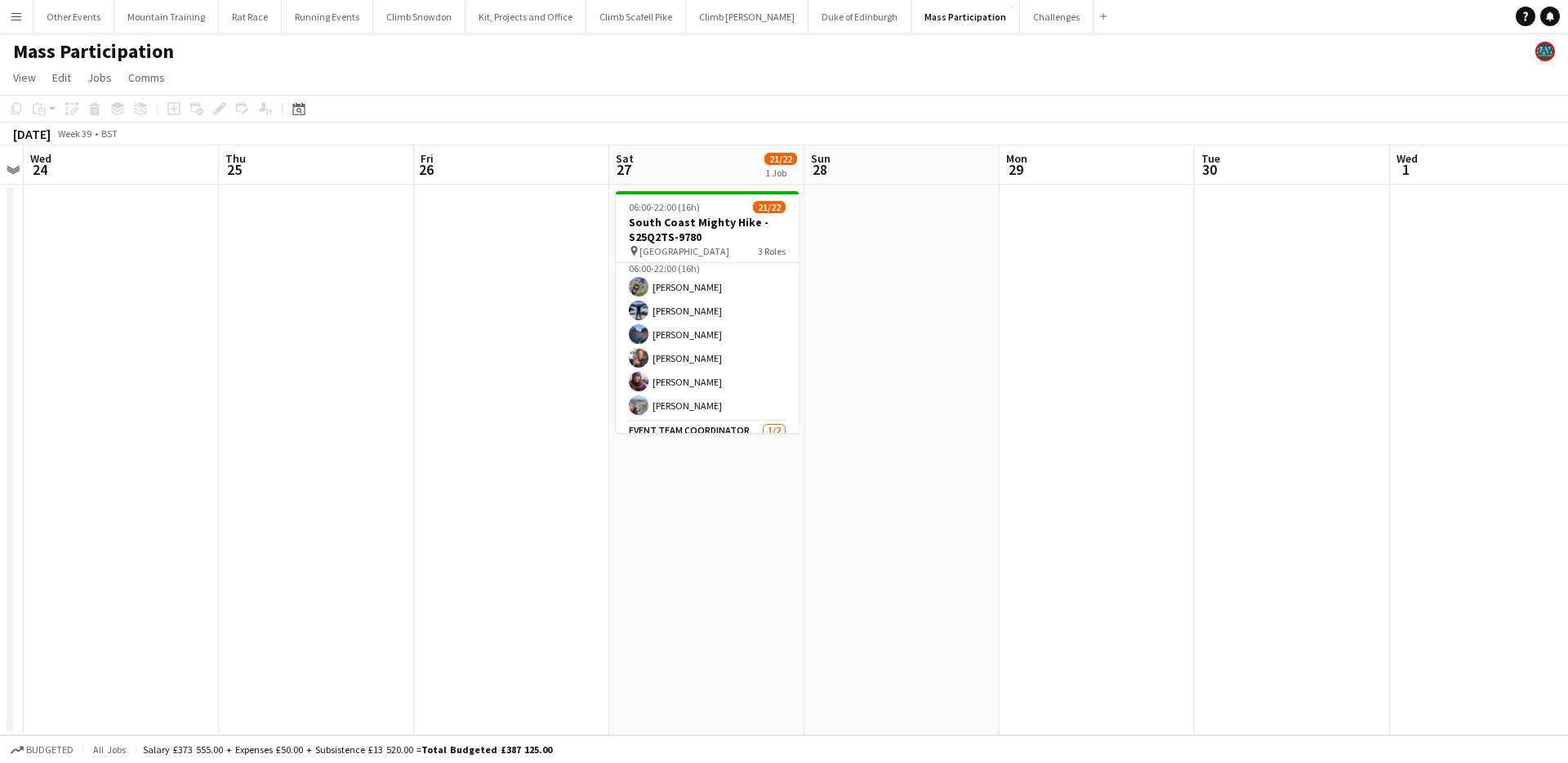
scroll to position [447, 0]
click at [723, 399] on app-card-role "Event Team Coordinator [DATE] 06:00-22:00 (16h) [PERSON_NAME] single-neutral-ac…" at bounding box center [707, 397] width 183 height 79
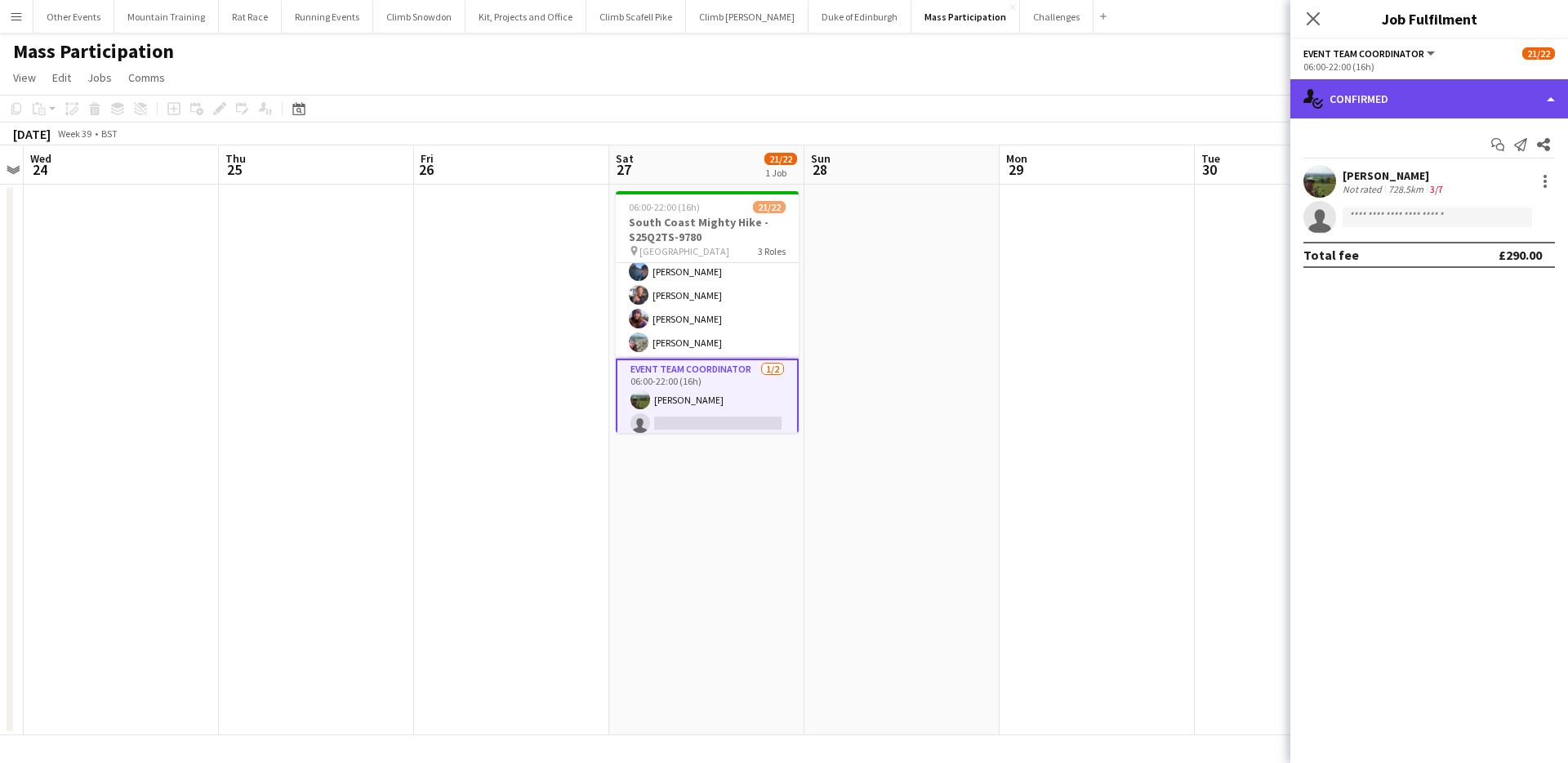
click at [1445, 104] on div "single-neutral-actions-check-2 Confirmed" at bounding box center [1429, 99] width 278 height 39
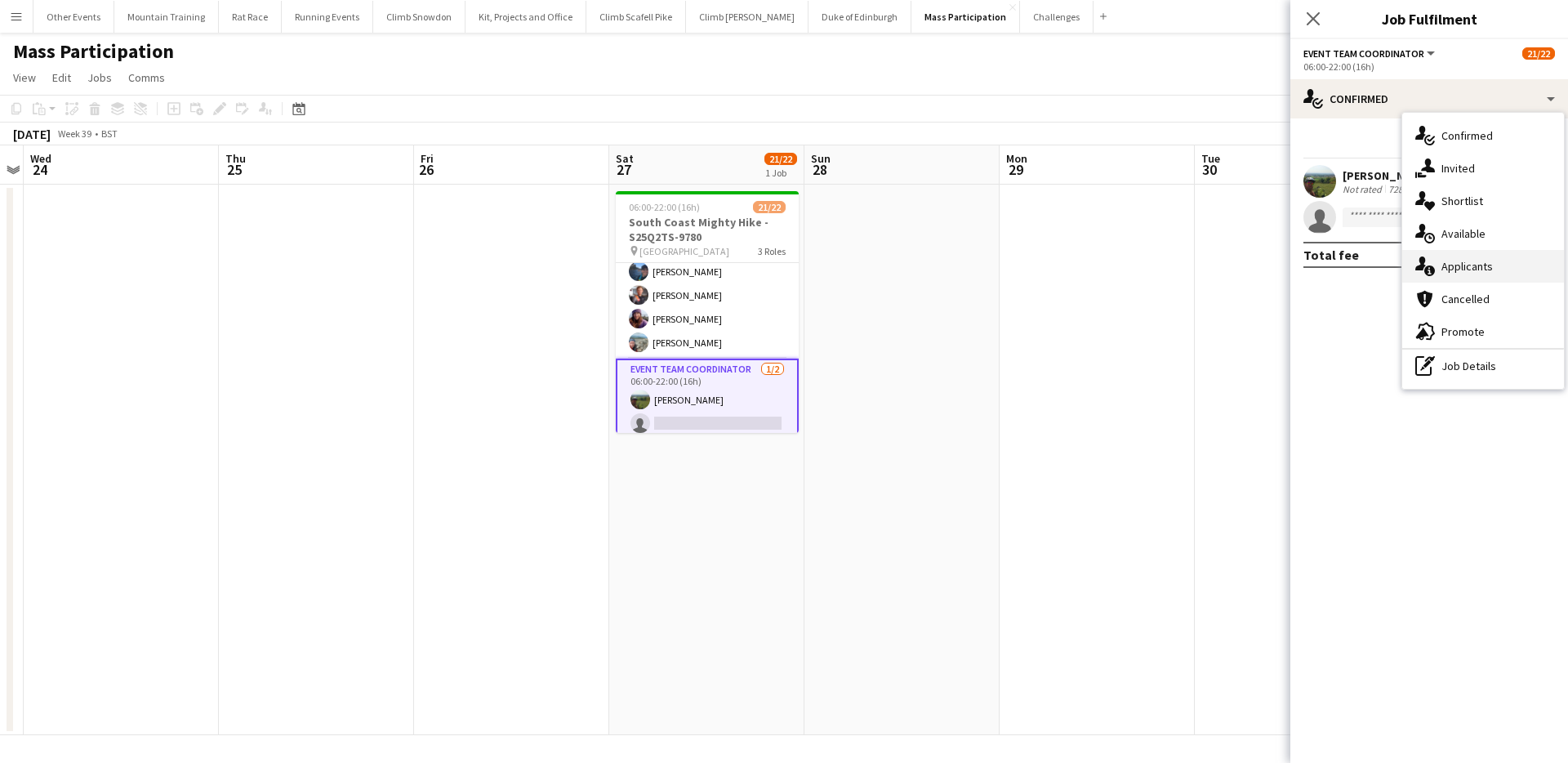
click at [1518, 251] on div "single-neutral-actions-information Applicants" at bounding box center [1483, 265] width 162 height 33
